Goal: Find specific page/section: Find specific page/section

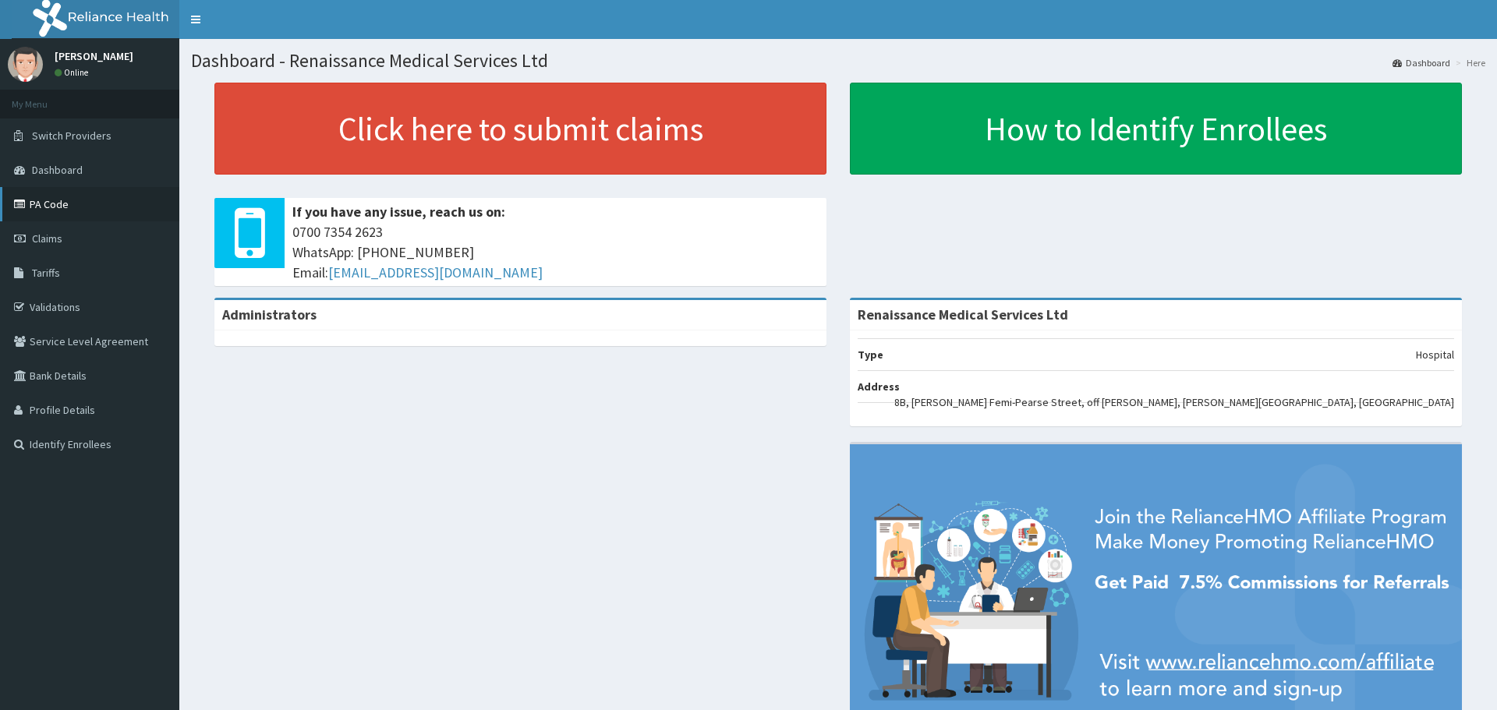
click at [60, 206] on link "PA Code" at bounding box center [89, 204] width 179 height 34
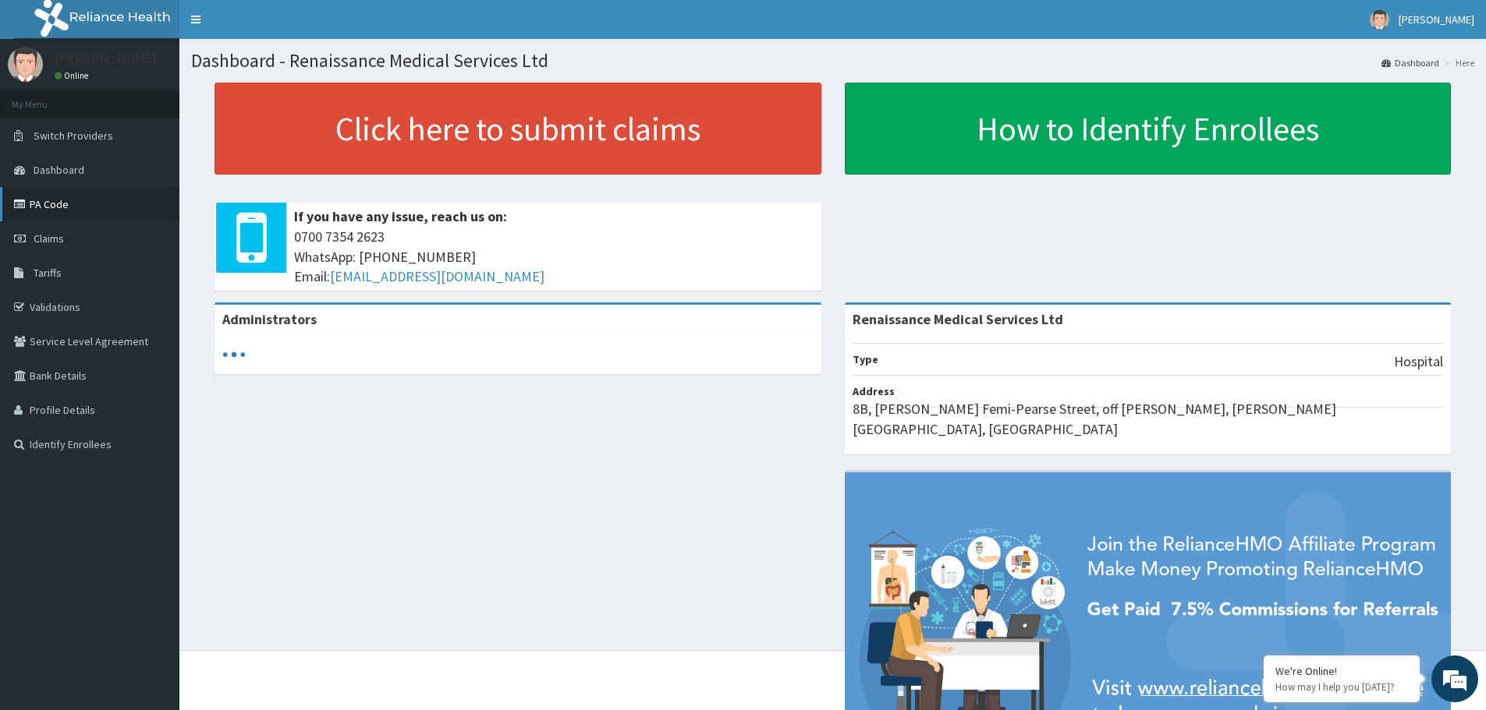
click at [93, 200] on link "PA Code" at bounding box center [89, 204] width 179 height 34
click at [51, 205] on link "PA Code" at bounding box center [89, 204] width 179 height 34
click at [63, 282] on link "Tariffs" at bounding box center [89, 273] width 179 height 34
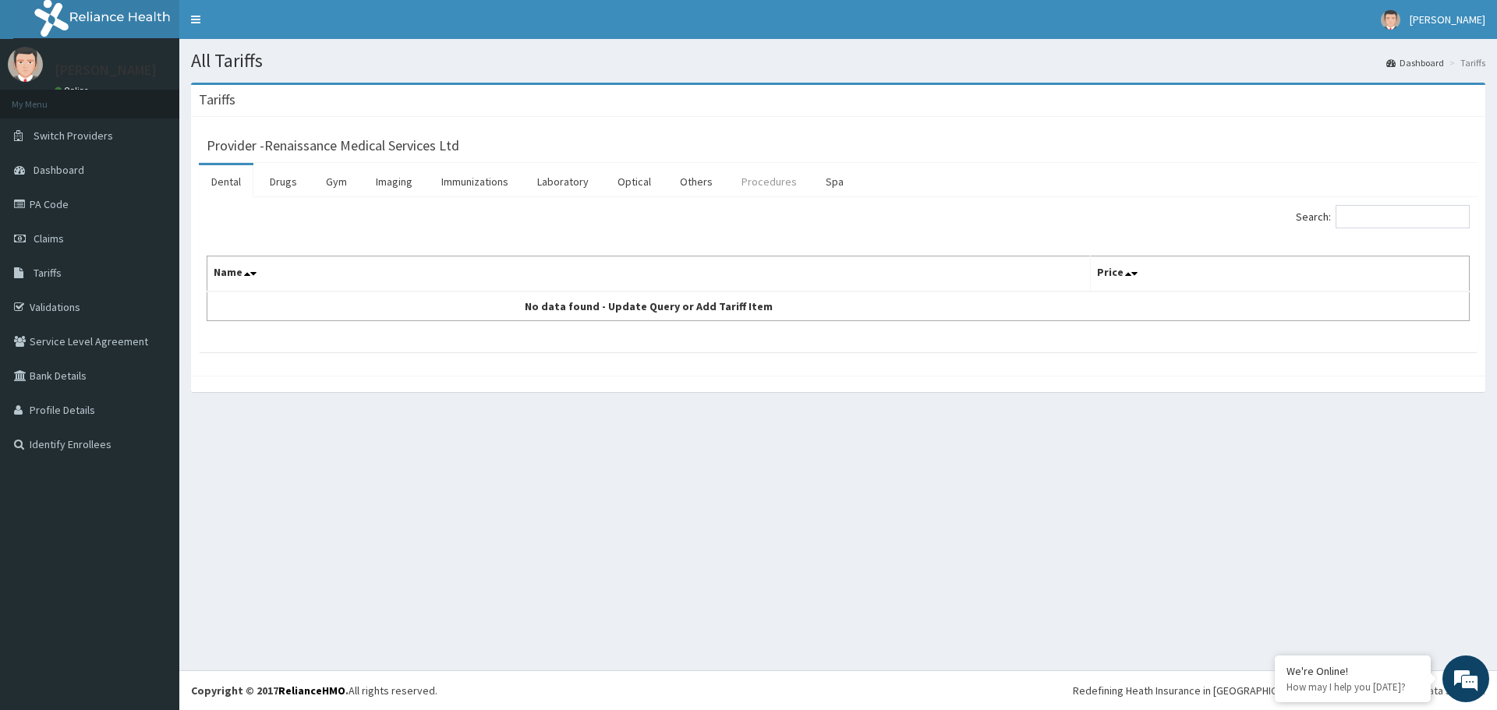
click at [749, 190] on link "Procedures" at bounding box center [769, 181] width 80 height 33
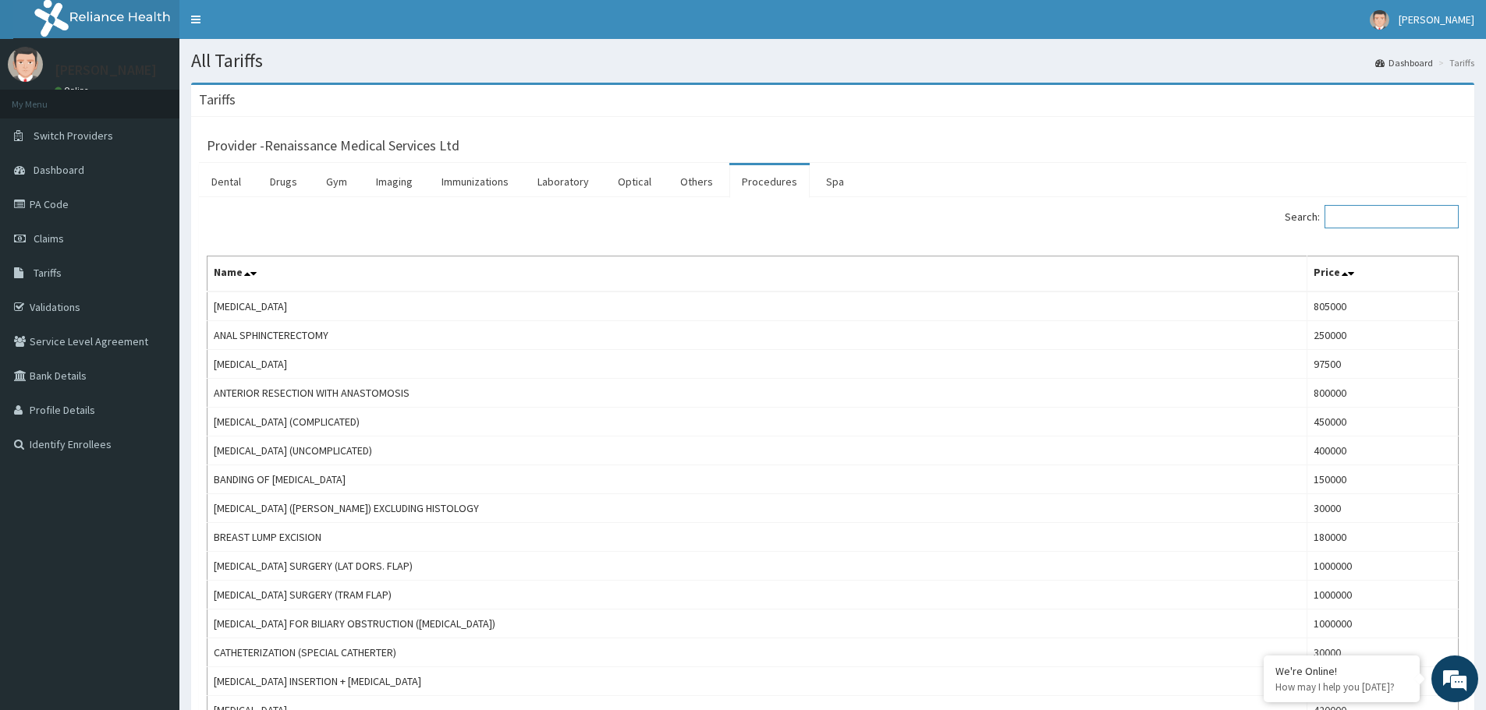
click at [1379, 221] on input "Search:" at bounding box center [1391, 216] width 134 height 23
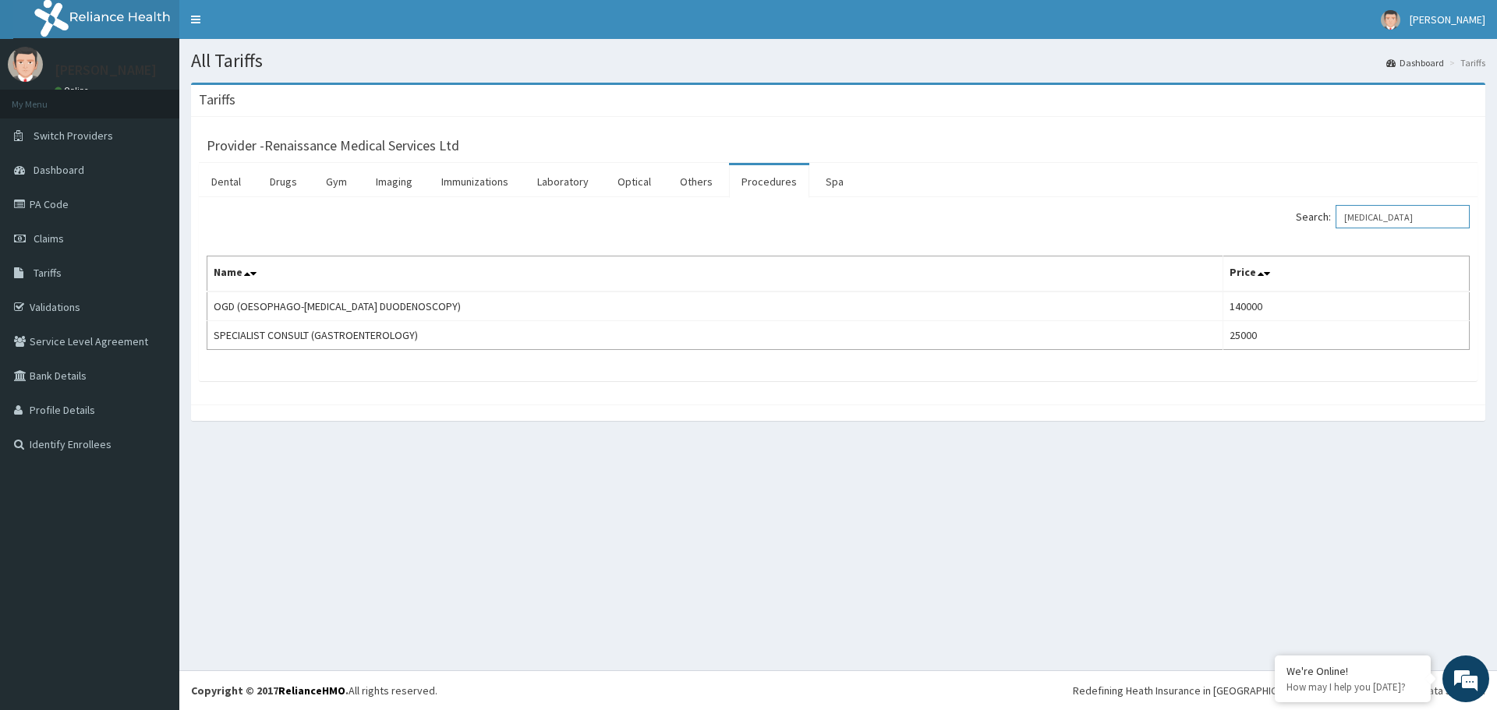
type input "[MEDICAL_DATA]"
